Goal: Book appointment/travel/reservation: Book appointment/travel/reservation

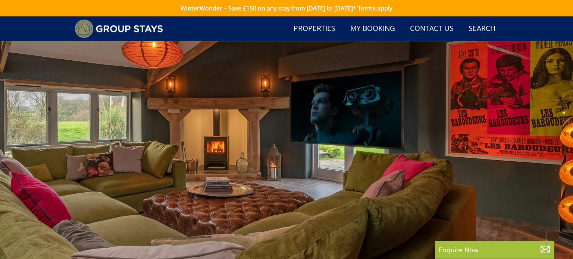
select select "7"
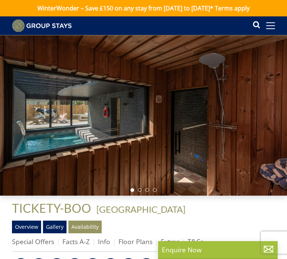
scroll to position [152, 0]
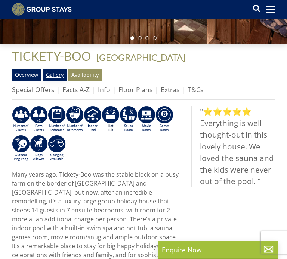
click at [51, 77] on link "Gallery" at bounding box center [55, 75] width 24 height 13
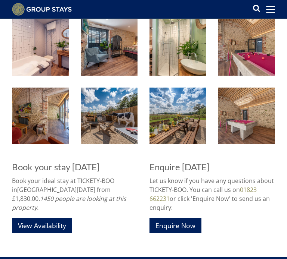
scroll to position [652, 0]
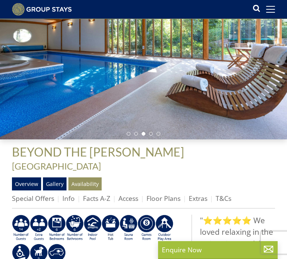
scroll to position [61, 0]
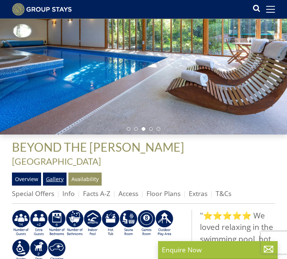
click at [57, 173] on link "Gallery" at bounding box center [55, 179] width 24 height 13
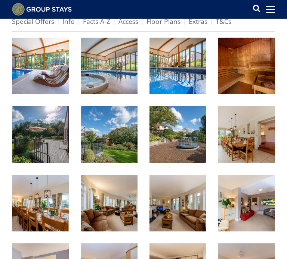
scroll to position [237, 0]
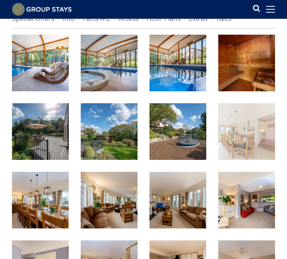
click at [242, 131] on img at bounding box center [246, 131] width 57 height 57
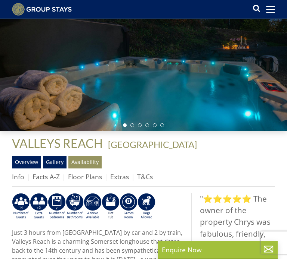
scroll to position [65, 0]
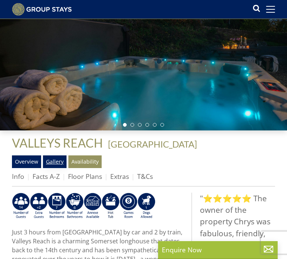
click at [54, 165] on link "Gallery" at bounding box center [55, 162] width 24 height 13
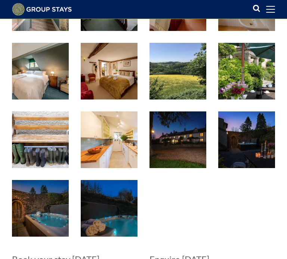
scroll to position [568, 0]
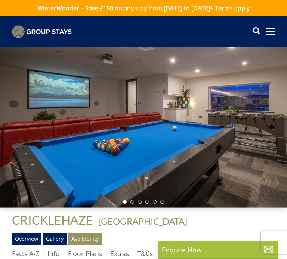
click at [63, 237] on link "Gallery" at bounding box center [55, 239] width 24 height 13
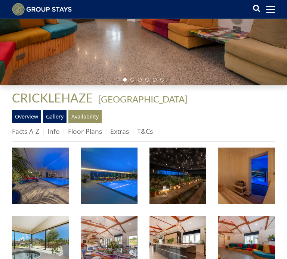
scroll to position [113, 0]
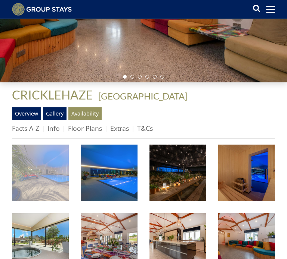
click at [31, 153] on img at bounding box center [40, 173] width 57 height 57
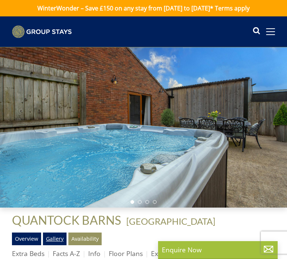
click at [60, 235] on link "Gallery" at bounding box center [55, 239] width 24 height 13
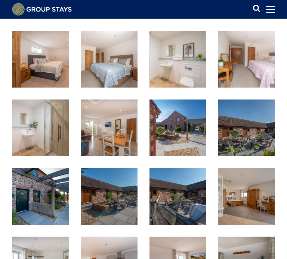
scroll to position [503, 0]
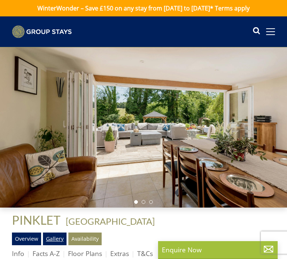
click at [48, 237] on link "Gallery" at bounding box center [55, 239] width 24 height 13
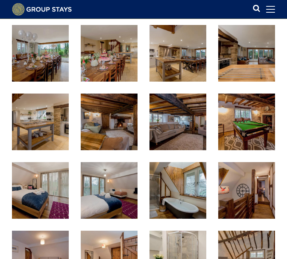
scroll to position [372, 0]
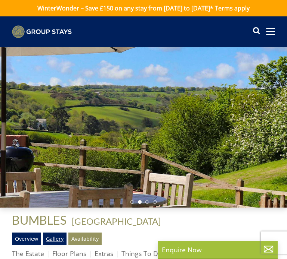
click at [56, 241] on link "Gallery" at bounding box center [55, 239] width 24 height 13
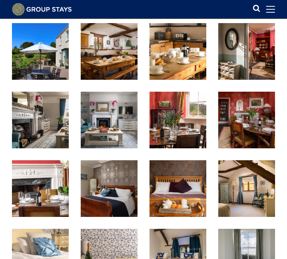
scroll to position [304, 0]
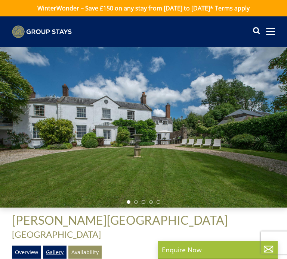
click at [59, 246] on link "Gallery" at bounding box center [55, 252] width 24 height 13
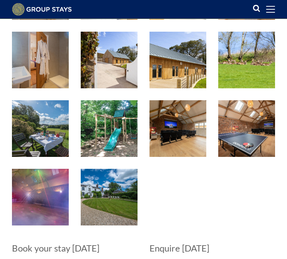
scroll to position [587, 0]
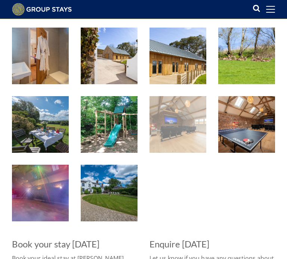
click at [204, 116] on img at bounding box center [177, 124] width 57 height 57
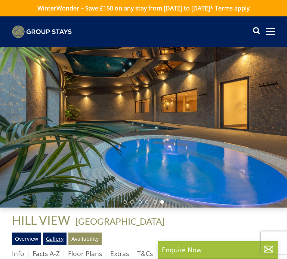
click at [52, 237] on link "Gallery" at bounding box center [55, 239] width 24 height 13
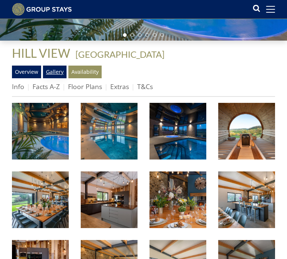
scroll to position [191, 0]
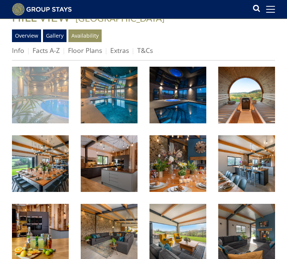
click at [57, 92] on img at bounding box center [40, 95] width 57 height 57
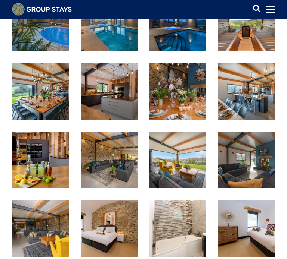
scroll to position [267, 0]
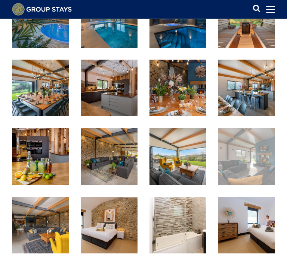
click at [265, 140] on img at bounding box center [246, 156] width 57 height 57
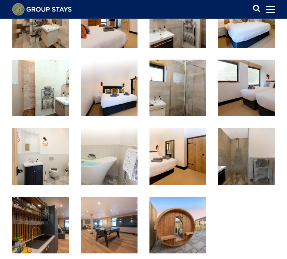
scroll to position [543, 0]
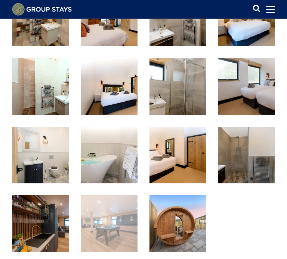
click at [117, 210] on img at bounding box center [109, 224] width 57 height 57
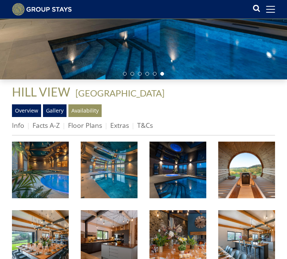
scroll to position [122, 0]
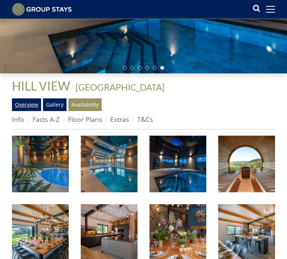
click at [22, 107] on link "Overview" at bounding box center [26, 105] width 29 height 13
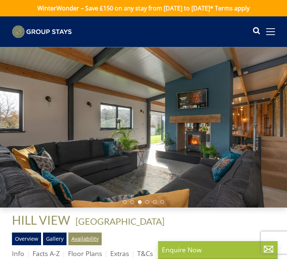
click at [88, 243] on link "Availability" at bounding box center [84, 239] width 33 height 13
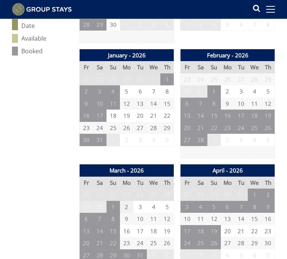
scroll to position [428, 0]
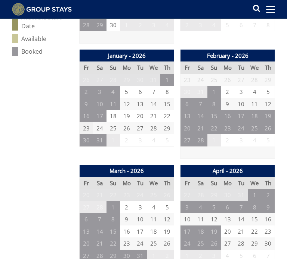
click at [90, 127] on td "23" at bounding box center [85, 128] width 13 height 12
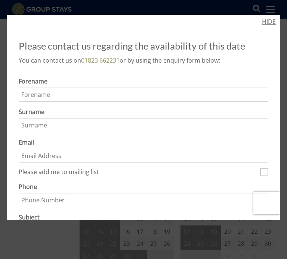
click at [263, 19] on link "HIDE" at bounding box center [269, 21] width 14 height 9
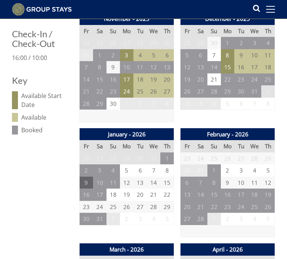
scroll to position [326, 0]
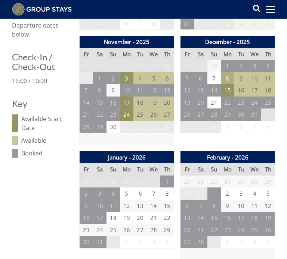
click at [230, 78] on td "8" at bounding box center [227, 78] width 13 height 12
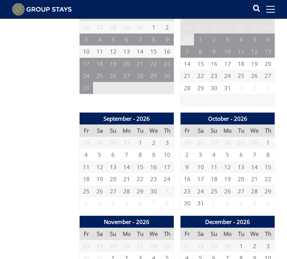
scroll to position [0, 0]
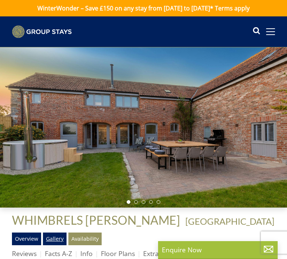
click at [53, 241] on link "Gallery" at bounding box center [55, 239] width 24 height 13
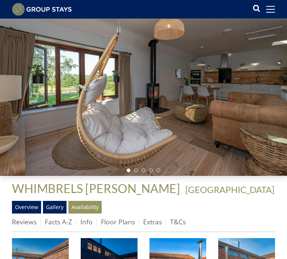
scroll to position [203, 0]
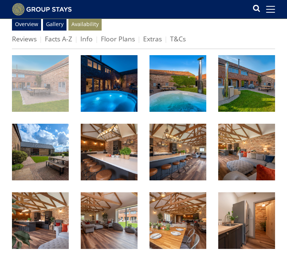
click at [61, 66] on img at bounding box center [40, 83] width 57 height 57
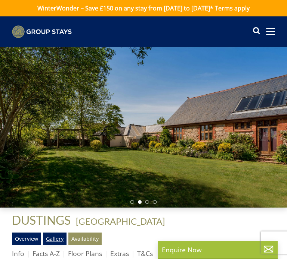
click at [58, 238] on link "Gallery" at bounding box center [55, 239] width 24 height 13
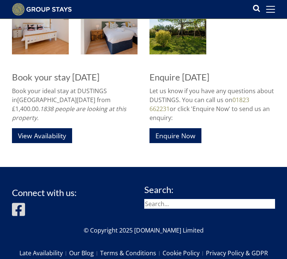
scroll to position [674, 0]
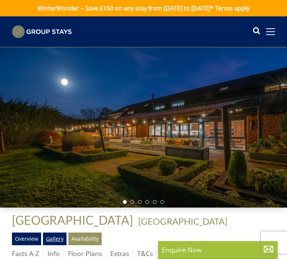
click at [56, 240] on link "Gallery" at bounding box center [55, 239] width 24 height 13
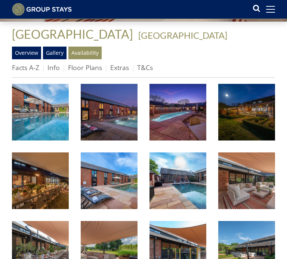
scroll to position [175, 0]
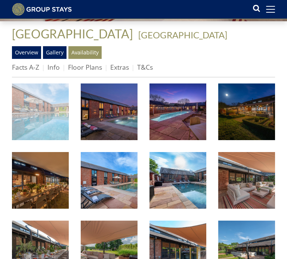
click at [41, 119] on img at bounding box center [40, 112] width 57 height 57
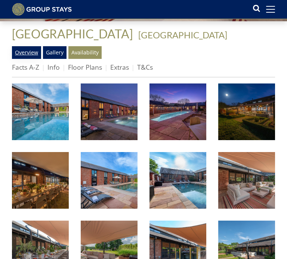
click at [37, 53] on link "Overview" at bounding box center [26, 52] width 29 height 13
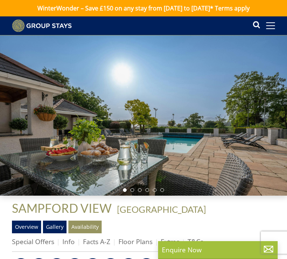
scroll to position [66, 0]
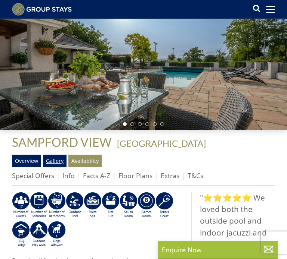
click at [57, 161] on link "Gallery" at bounding box center [55, 161] width 24 height 13
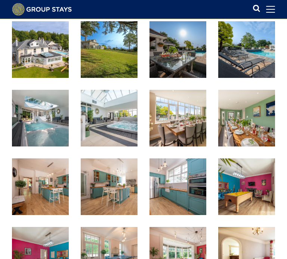
scroll to position [309, 0]
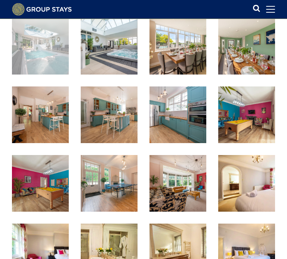
click at [68, 63] on img at bounding box center [40, 46] width 57 height 57
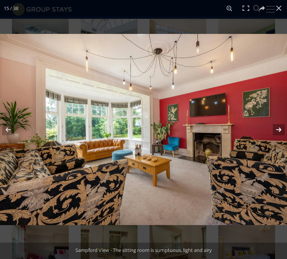
click at [282, 125] on button at bounding box center [273, 129] width 26 height 37
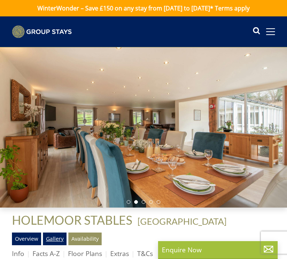
click at [56, 241] on link "Gallery" at bounding box center [55, 239] width 24 height 13
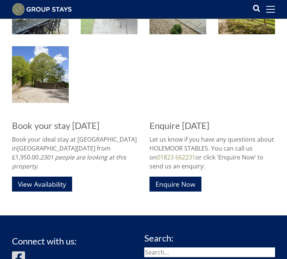
scroll to position [837, 0]
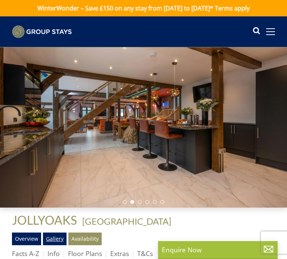
click at [58, 235] on link "Gallery" at bounding box center [55, 239] width 24 height 13
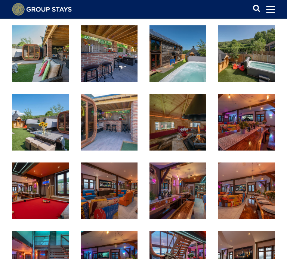
scroll to position [224, 0]
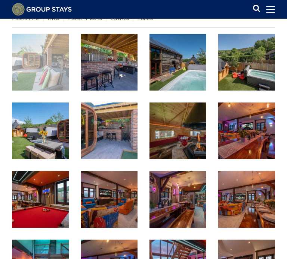
click at [60, 57] on img at bounding box center [40, 62] width 57 height 57
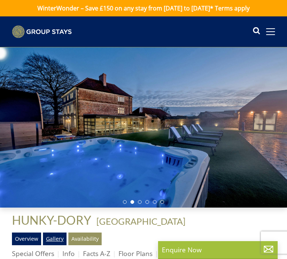
click at [54, 236] on link "Gallery" at bounding box center [55, 239] width 24 height 13
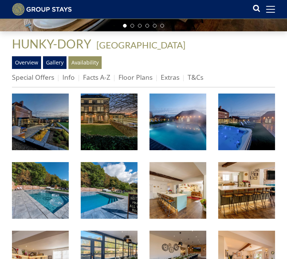
scroll to position [174, 0]
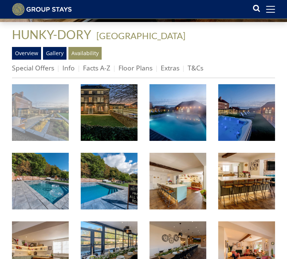
click at [59, 101] on img at bounding box center [40, 112] width 57 height 57
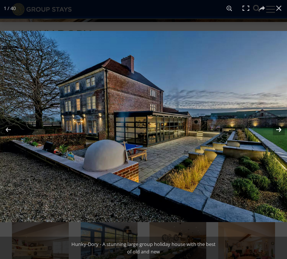
click at [281, 128] on button at bounding box center [273, 129] width 26 height 37
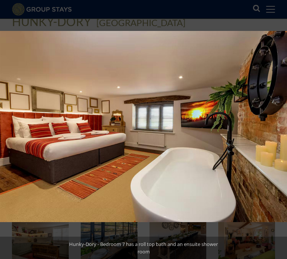
scroll to position [189, 0]
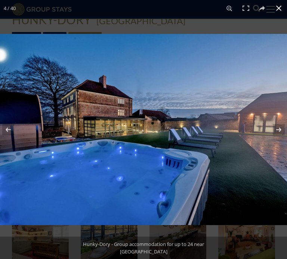
click at [91, 18] on div at bounding box center [143, 129] width 287 height 259
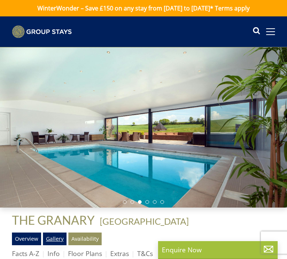
click at [49, 238] on link "Gallery" at bounding box center [55, 239] width 24 height 13
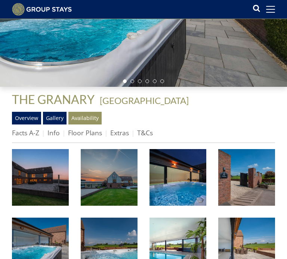
scroll to position [109, 0]
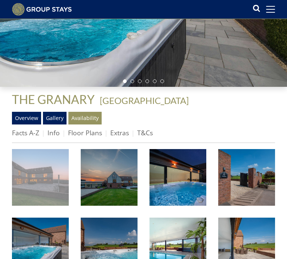
click at [47, 162] on img at bounding box center [40, 177] width 57 height 57
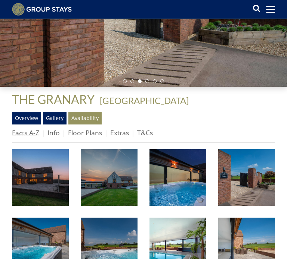
click at [27, 132] on link "Facts A-Z" at bounding box center [25, 132] width 27 height 9
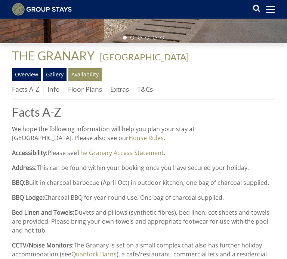
scroll to position [160, 0]
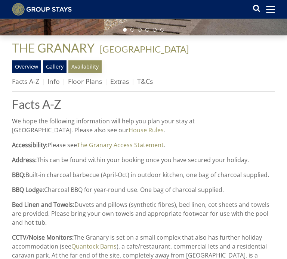
click at [91, 66] on link "Availability" at bounding box center [84, 66] width 33 height 13
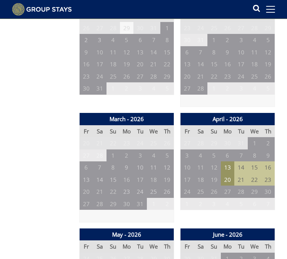
scroll to position [481, 0]
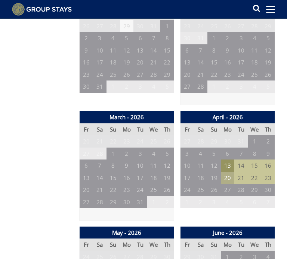
click at [228, 178] on td "20" at bounding box center [227, 178] width 13 height 12
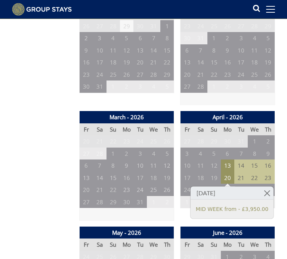
scroll to position [284, 0]
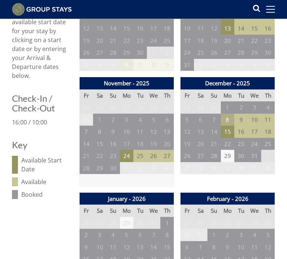
click at [225, 121] on td "8" at bounding box center [227, 120] width 13 height 12
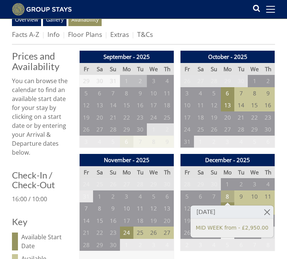
scroll to position [206, 0]
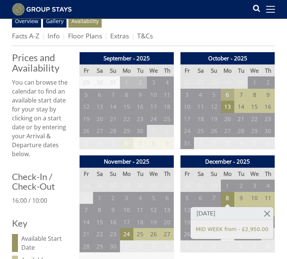
click at [230, 93] on td "6" at bounding box center [227, 95] width 13 height 12
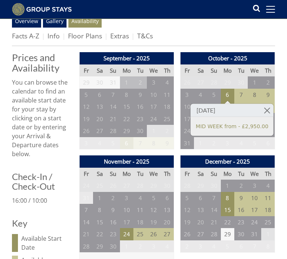
click at [197, 40] on ul "Facts A-Z Info Floor Plans Extras T&Cs" at bounding box center [143, 37] width 263 height 17
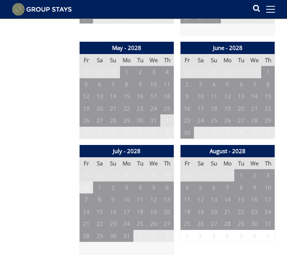
scroll to position [2190, 0]
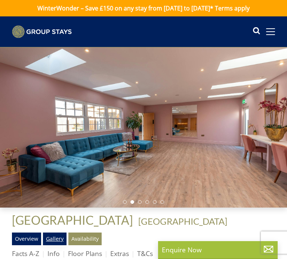
click at [54, 242] on link "Gallery" at bounding box center [55, 239] width 24 height 13
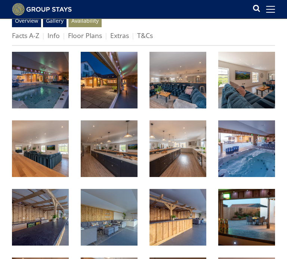
scroll to position [212, 0]
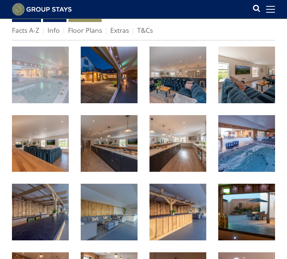
click at [35, 75] on img at bounding box center [40, 75] width 57 height 57
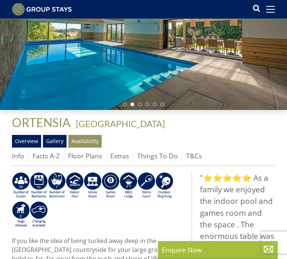
scroll to position [94, 0]
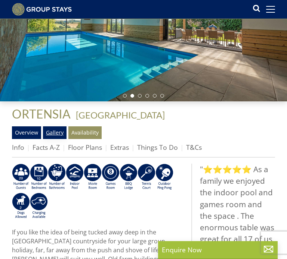
click at [57, 129] on link "Gallery" at bounding box center [55, 133] width 24 height 13
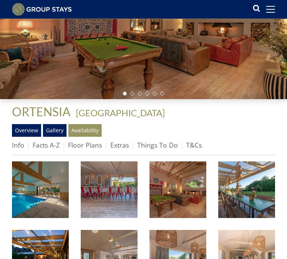
scroll to position [109, 0]
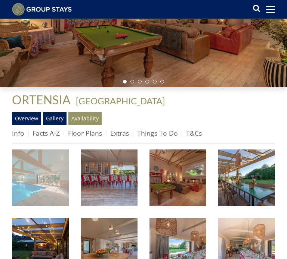
click at [36, 167] on img at bounding box center [40, 178] width 57 height 57
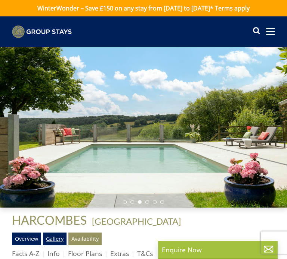
click at [59, 237] on link "Gallery" at bounding box center [55, 239] width 24 height 13
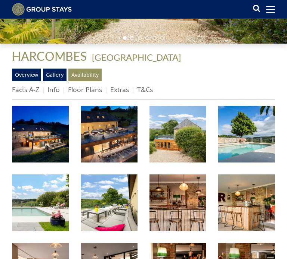
scroll to position [161, 0]
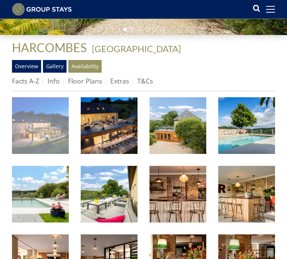
click at [49, 118] on img at bounding box center [40, 125] width 57 height 57
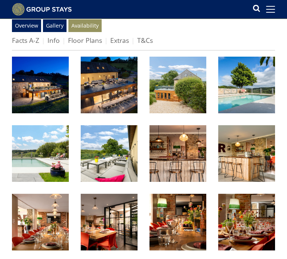
scroll to position [198, 0]
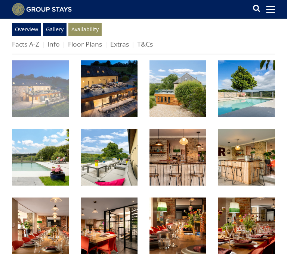
click at [59, 89] on img at bounding box center [40, 88] width 57 height 57
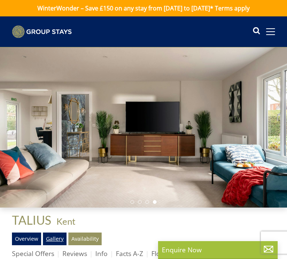
click at [50, 236] on link "Gallery" at bounding box center [55, 239] width 24 height 13
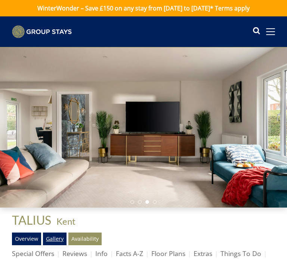
click at [56, 237] on link "Gallery" at bounding box center [55, 239] width 24 height 13
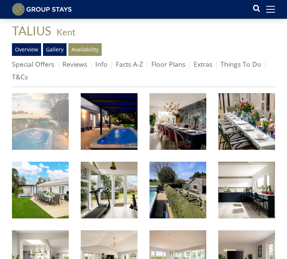
scroll to position [180, 0]
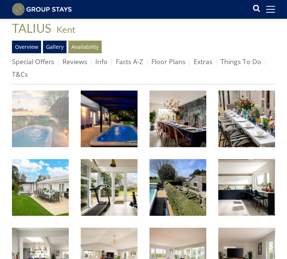
click at [49, 110] on img at bounding box center [40, 119] width 57 height 57
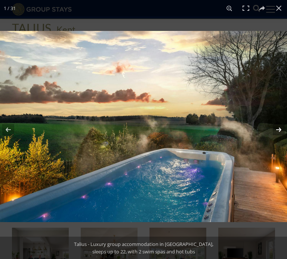
click at [273, 128] on button at bounding box center [273, 129] width 26 height 37
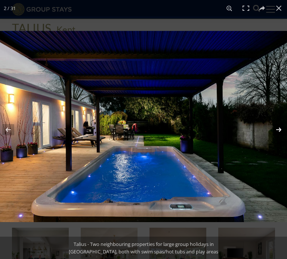
click at [273, 128] on button at bounding box center [273, 129] width 26 height 37
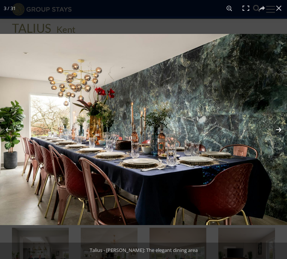
click at [273, 128] on button at bounding box center [273, 129] width 26 height 37
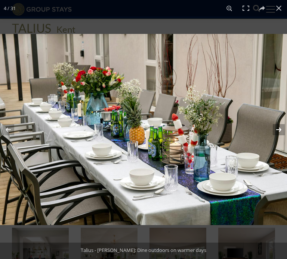
click at [273, 128] on button at bounding box center [273, 129] width 26 height 37
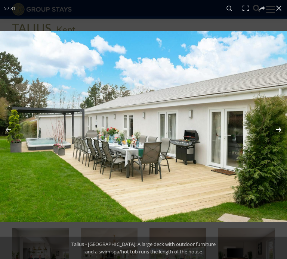
click at [273, 128] on button at bounding box center [273, 129] width 26 height 37
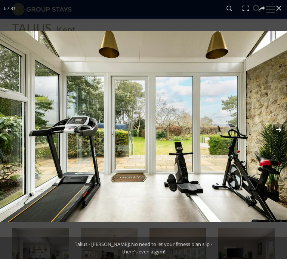
click at [277, 130] on button at bounding box center [273, 129] width 26 height 37
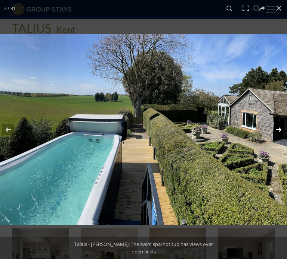
click at [277, 130] on button at bounding box center [273, 129] width 26 height 37
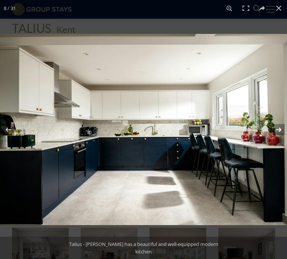
click at [277, 130] on button at bounding box center [273, 129] width 26 height 37
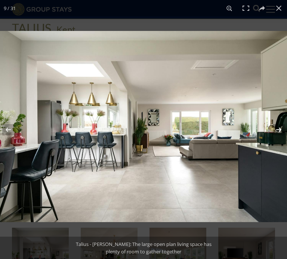
click at [277, 130] on button at bounding box center [273, 129] width 26 height 37
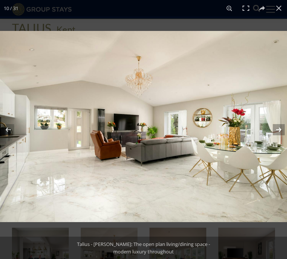
click at [277, 130] on button at bounding box center [273, 129] width 26 height 37
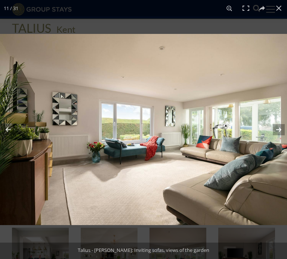
click at [277, 130] on button at bounding box center [273, 129] width 26 height 37
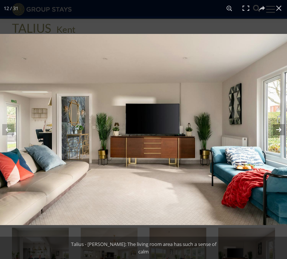
click at [277, 130] on button at bounding box center [273, 129] width 26 height 37
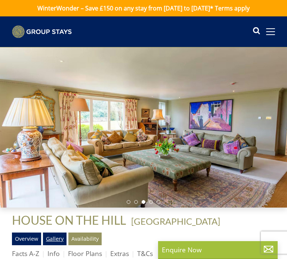
click at [61, 238] on link "Gallery" at bounding box center [55, 239] width 24 height 13
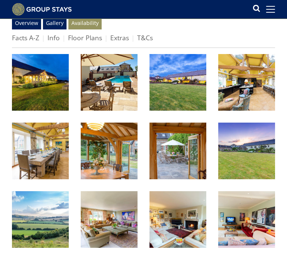
scroll to position [224, 0]
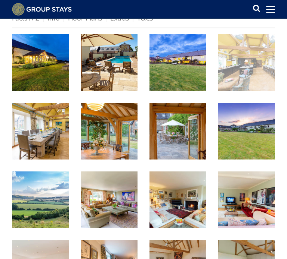
click at [257, 61] on img at bounding box center [246, 62] width 57 height 57
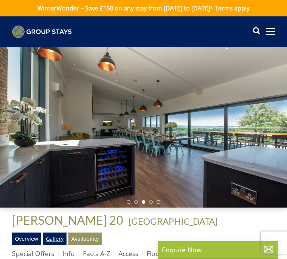
click at [55, 237] on link "Gallery" at bounding box center [55, 239] width 24 height 13
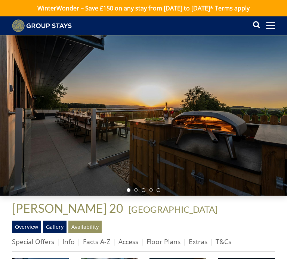
scroll to position [144, 0]
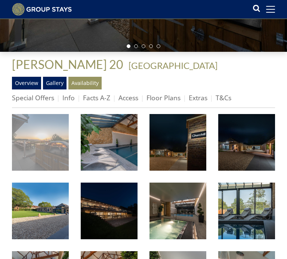
click at [36, 140] on img at bounding box center [40, 142] width 57 height 57
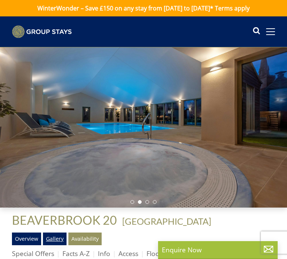
click at [59, 240] on link "Gallery" at bounding box center [55, 239] width 24 height 13
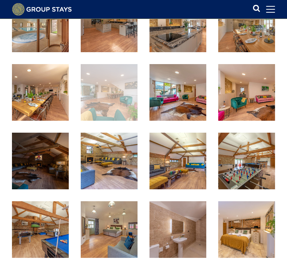
scroll to position [332, 0]
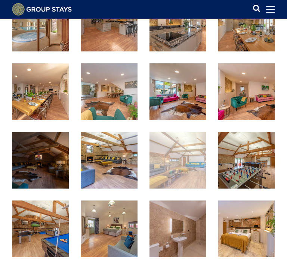
click at [205, 156] on img at bounding box center [177, 160] width 57 height 57
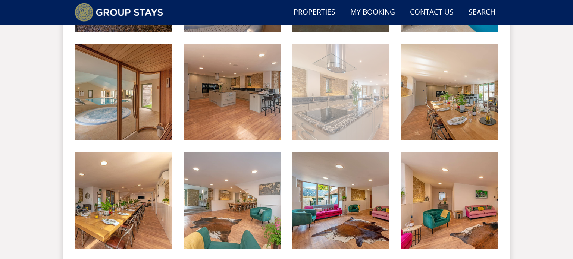
scroll to position [410, 0]
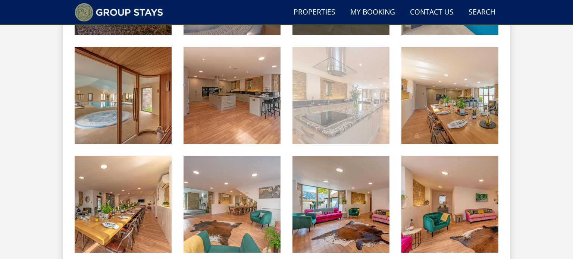
click at [286, 97] on img at bounding box center [341, 95] width 97 height 97
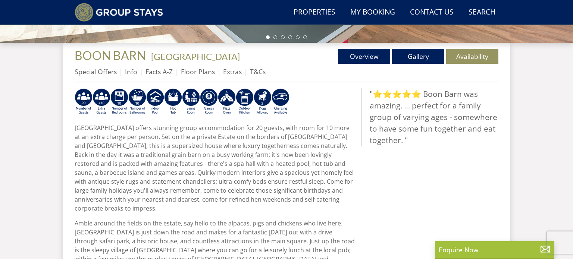
scroll to position [261, 0]
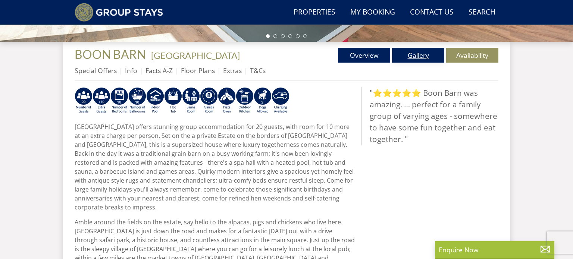
click at [286, 53] on link "Gallery" at bounding box center [418, 55] width 52 height 15
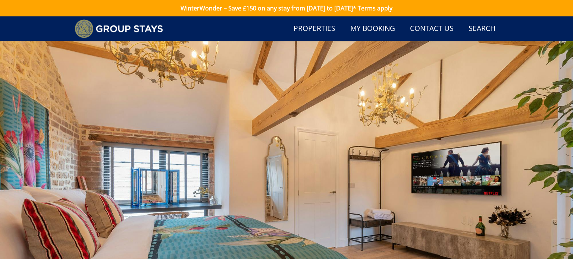
scroll to position [60, 0]
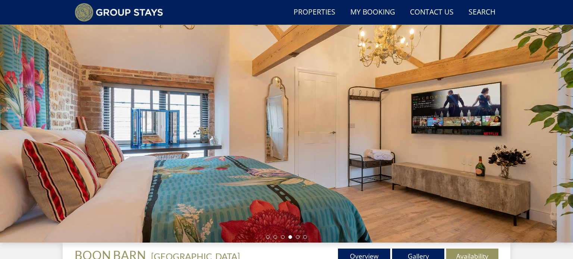
click at [286, 253] on link "Gallery" at bounding box center [418, 256] width 52 height 15
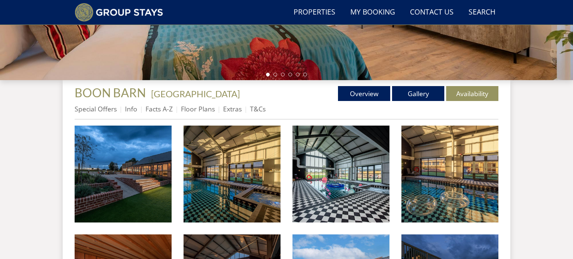
scroll to position [224, 0]
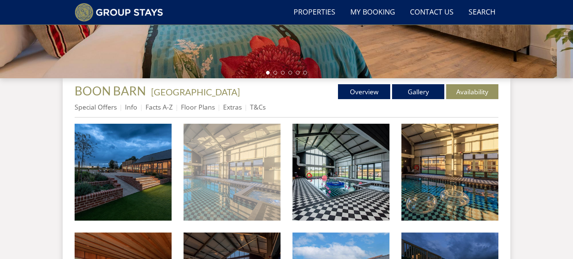
click at [213, 150] on img at bounding box center [232, 172] width 97 height 97
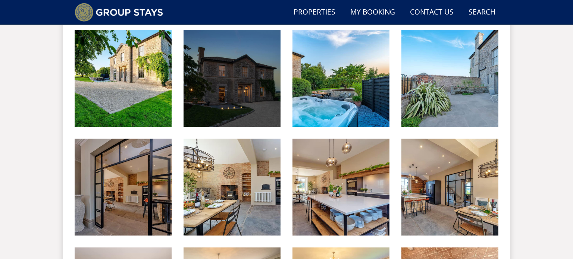
scroll to position [316, 0]
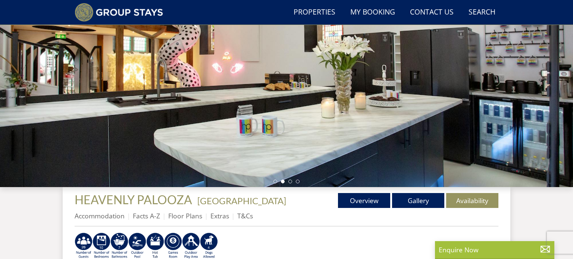
scroll to position [117, 0]
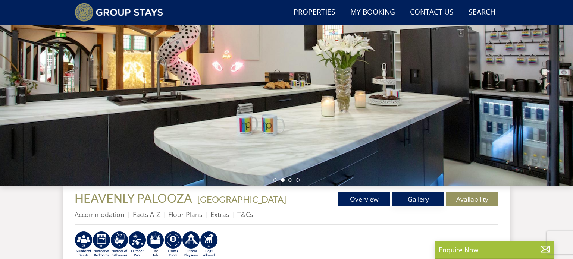
click at [406, 202] on link "Gallery" at bounding box center [418, 199] width 52 height 15
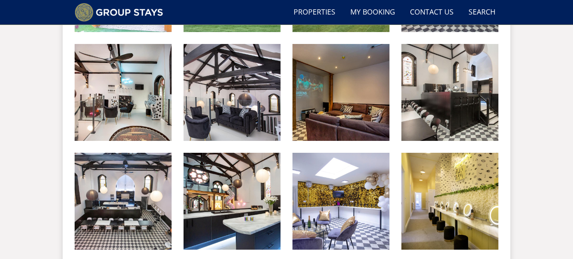
scroll to position [524, 0]
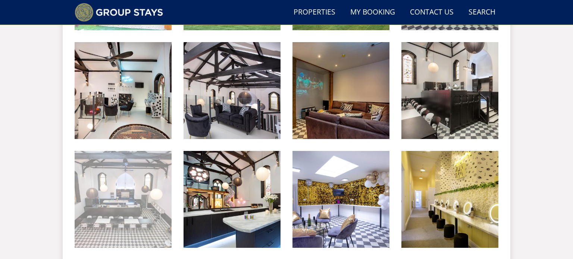
click at [142, 182] on img at bounding box center [123, 199] width 97 height 97
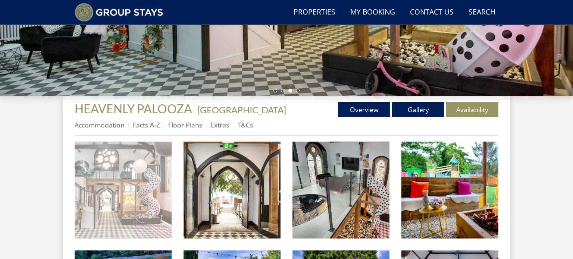
scroll to position [205, 0]
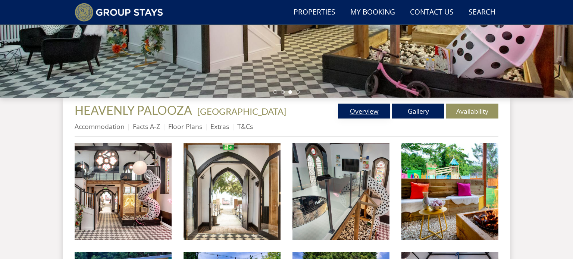
click at [358, 107] on link "Overview" at bounding box center [364, 111] width 52 height 15
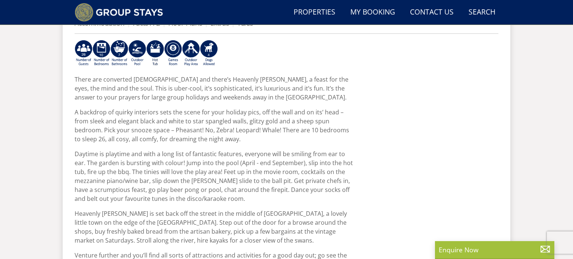
scroll to position [308, 0]
